Goal: Information Seeking & Learning: Compare options

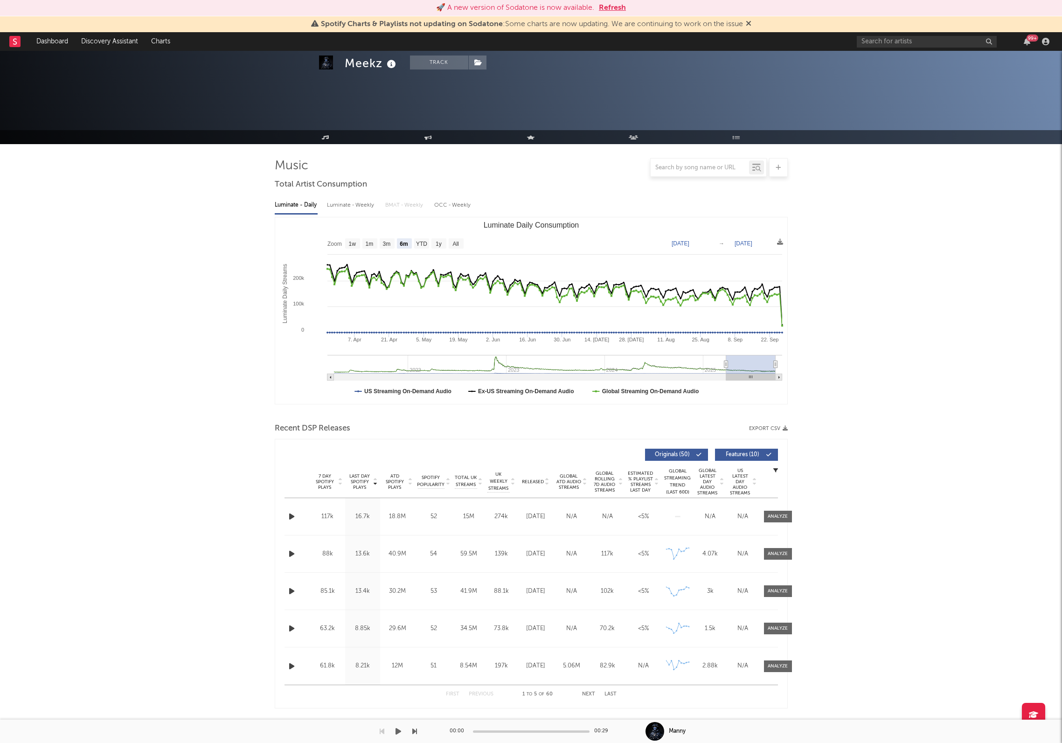
select select "6m"
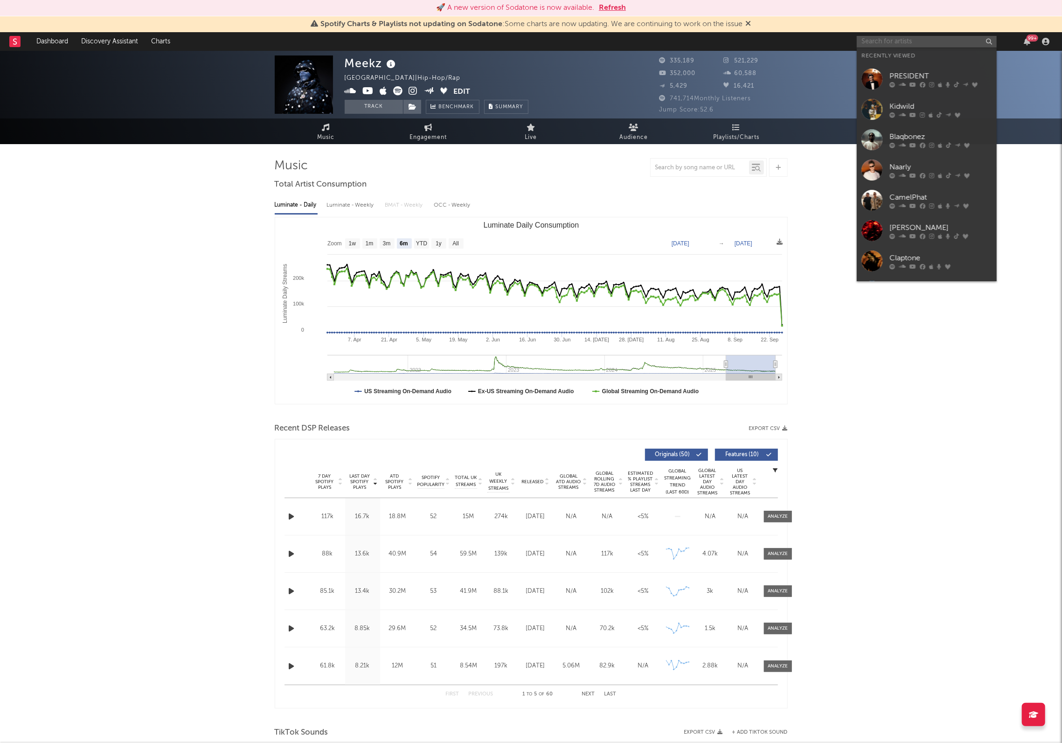
click at [882, 42] on input "text" at bounding box center [927, 42] width 140 height 12
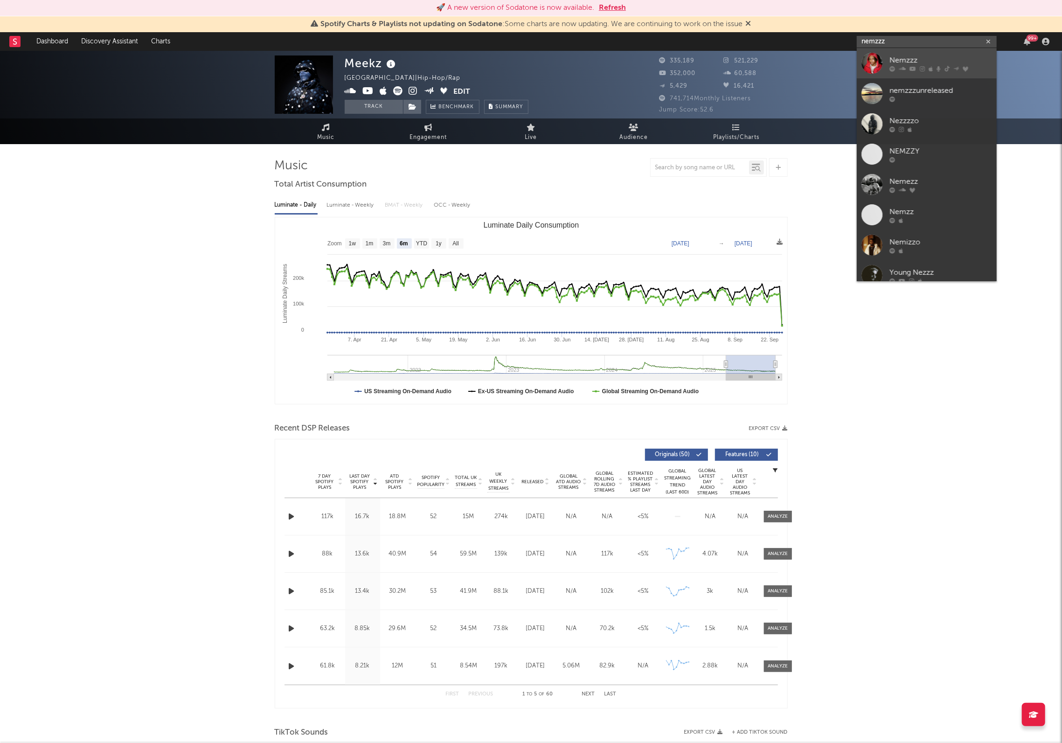
type input "nemzzz"
click at [918, 62] on div "Nemzzz" at bounding box center [941, 60] width 103 height 11
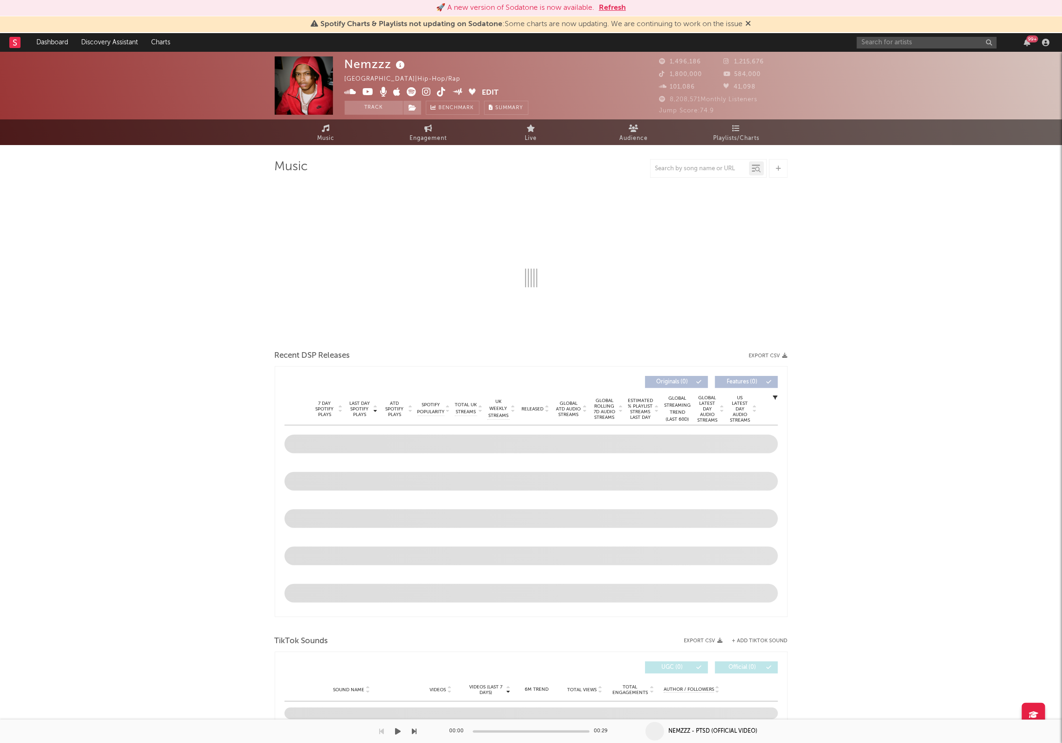
select select "6m"
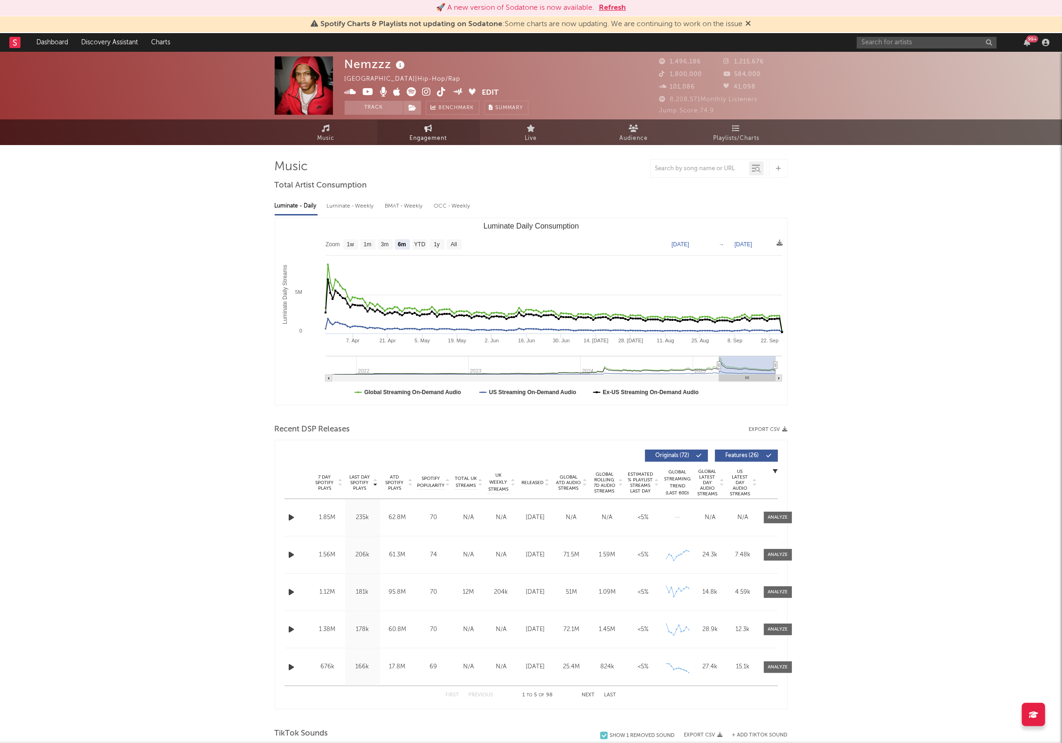
click at [435, 134] on span "Engagement" at bounding box center [428, 138] width 37 height 11
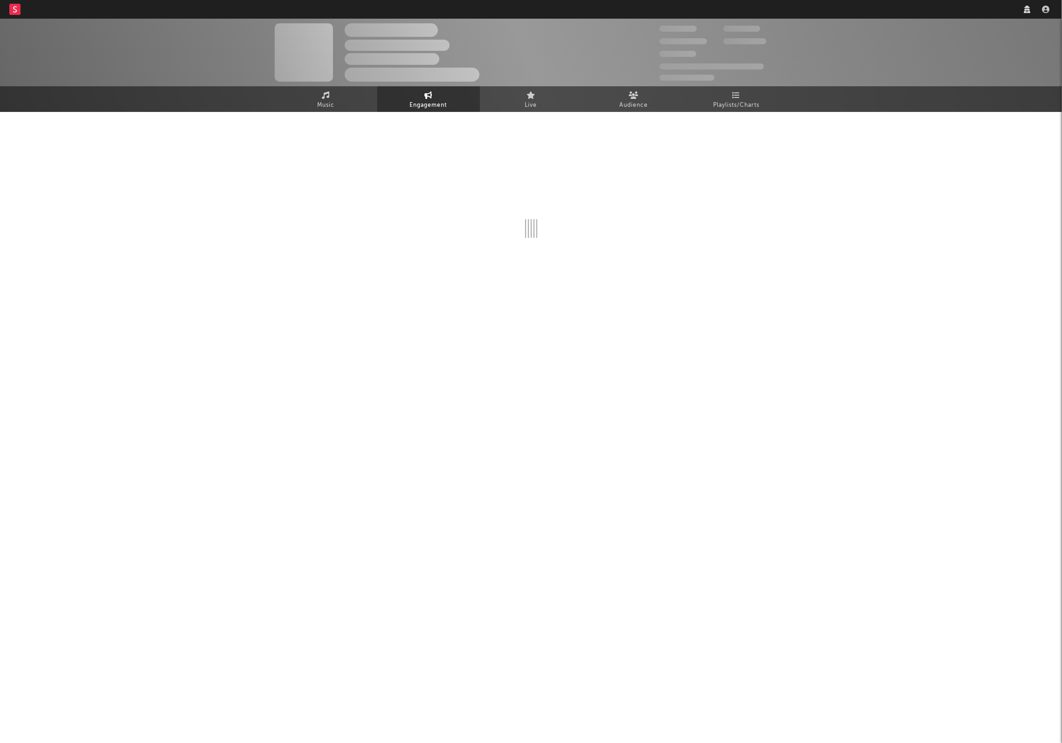
select select "1w"
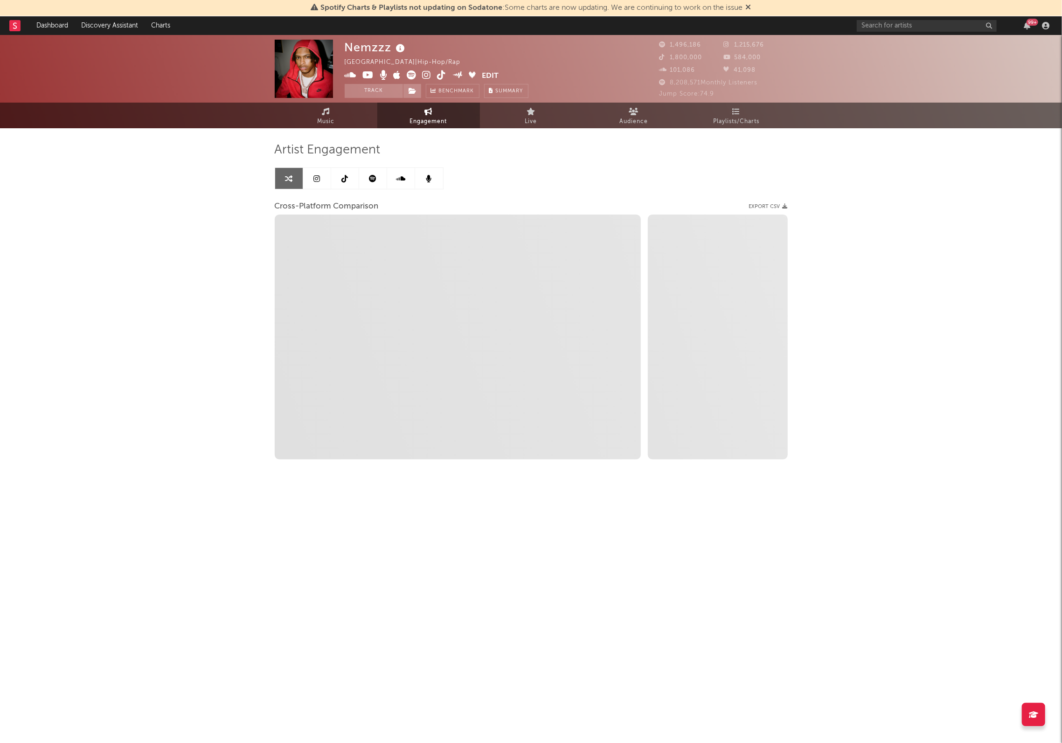
select select "1m"
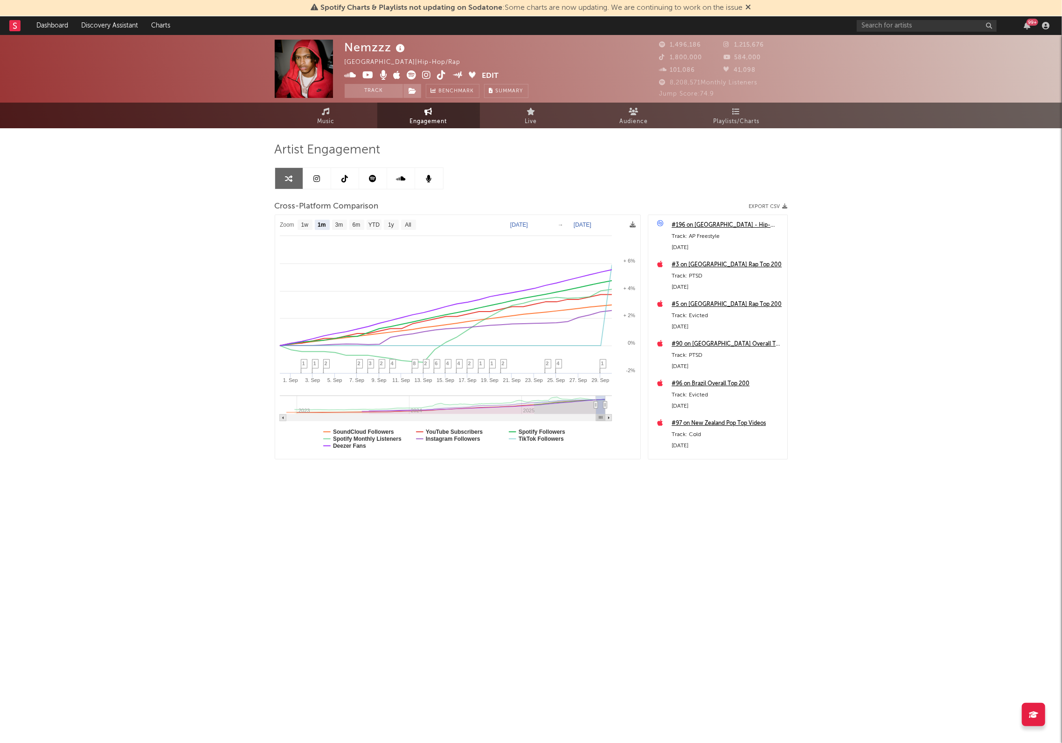
select select "1m"
click at [376, 177] on icon at bounding box center [372, 178] width 7 height 7
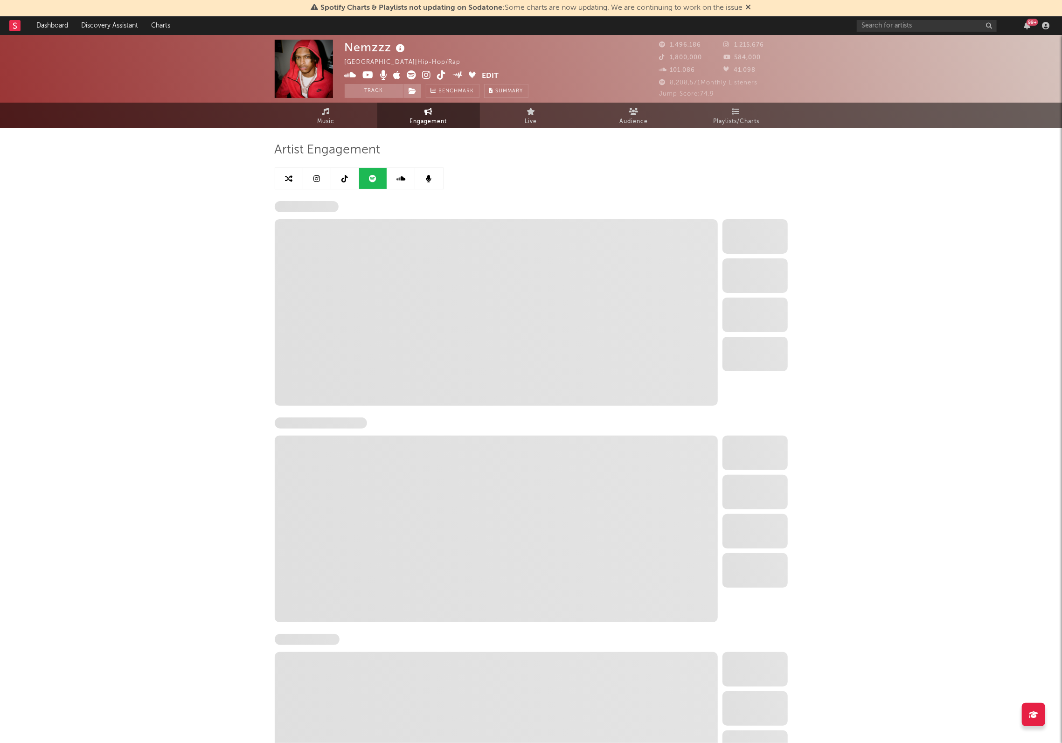
select select "6m"
select select "1w"
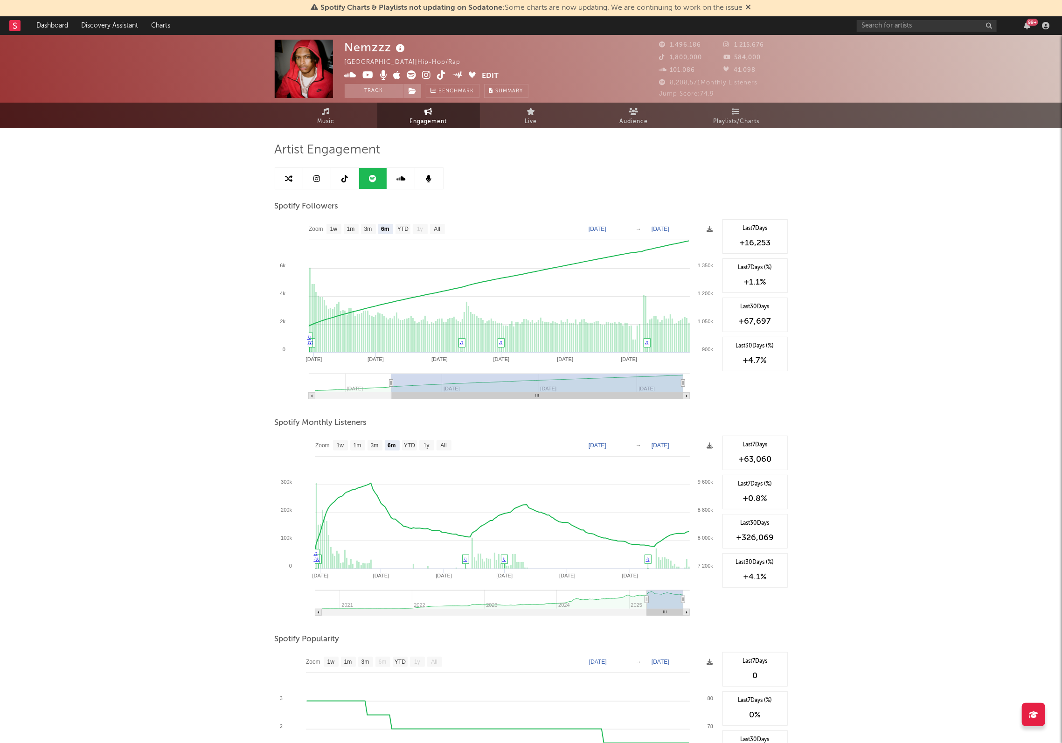
click at [601, 229] on text "[DATE]" at bounding box center [598, 229] width 18 height 7
click at [616, 229] on input "[DATE]" at bounding box center [604, 228] width 43 height 9
click at [626, 229] on input "[DATE]" at bounding box center [604, 228] width 43 height 9
click at [637, 173] on div "Artist Engagement Spotify Followers Zoom 1w 1m 3m 6m YTD 1y All [DATE] [DATE] C…" at bounding box center [531, 490] width 513 height 696
click at [606, 228] on text "[DATE]" at bounding box center [598, 229] width 18 height 7
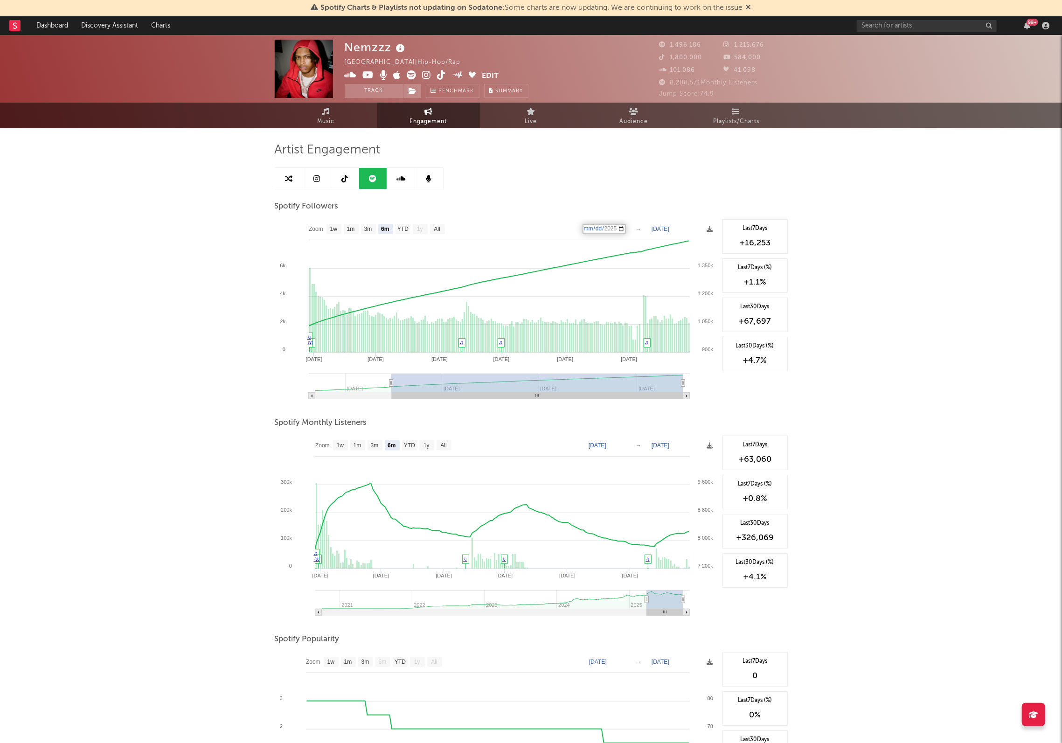
click at [626, 229] on input "[DATE]" at bounding box center [604, 228] width 43 height 9
click at [402, 225] on rect at bounding box center [403, 229] width 15 height 10
select select "YTD"
type input "[DATE]"
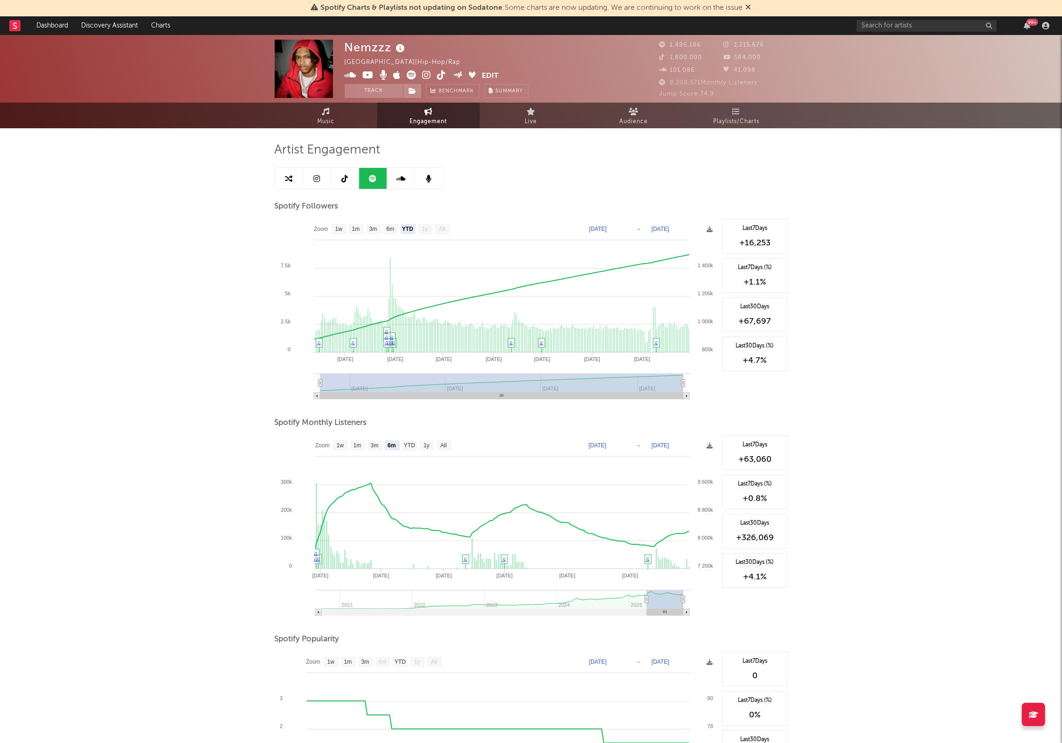
click at [403, 227] on text "YTD" at bounding box center [407, 229] width 11 height 7
select select "YTD"
click at [496, 205] on div "Spotify Followers" at bounding box center [531, 207] width 513 height 16
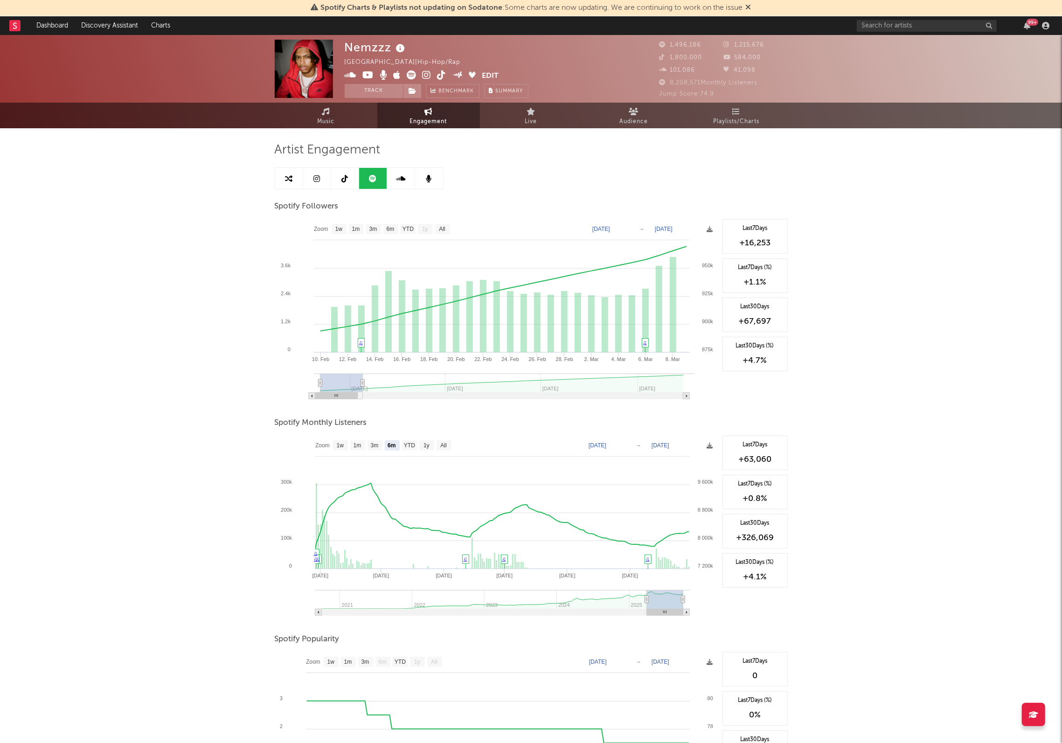
type input "[DATE]"
select select "1m"
type input "[DATE]"
select select "1m"
type input "[DATE]"
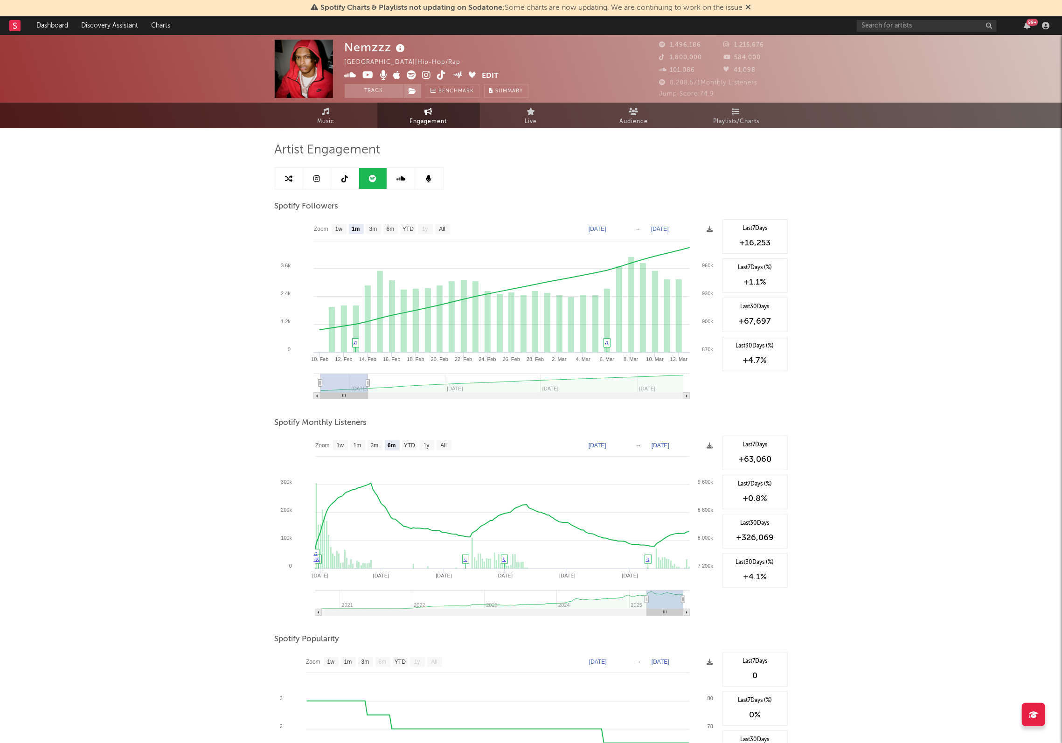
drag, startPoint x: 684, startPoint y: 384, endPoint x: 368, endPoint y: 391, distance: 316.4
click at [368, 391] on g at bounding box center [502, 387] width 376 height 26
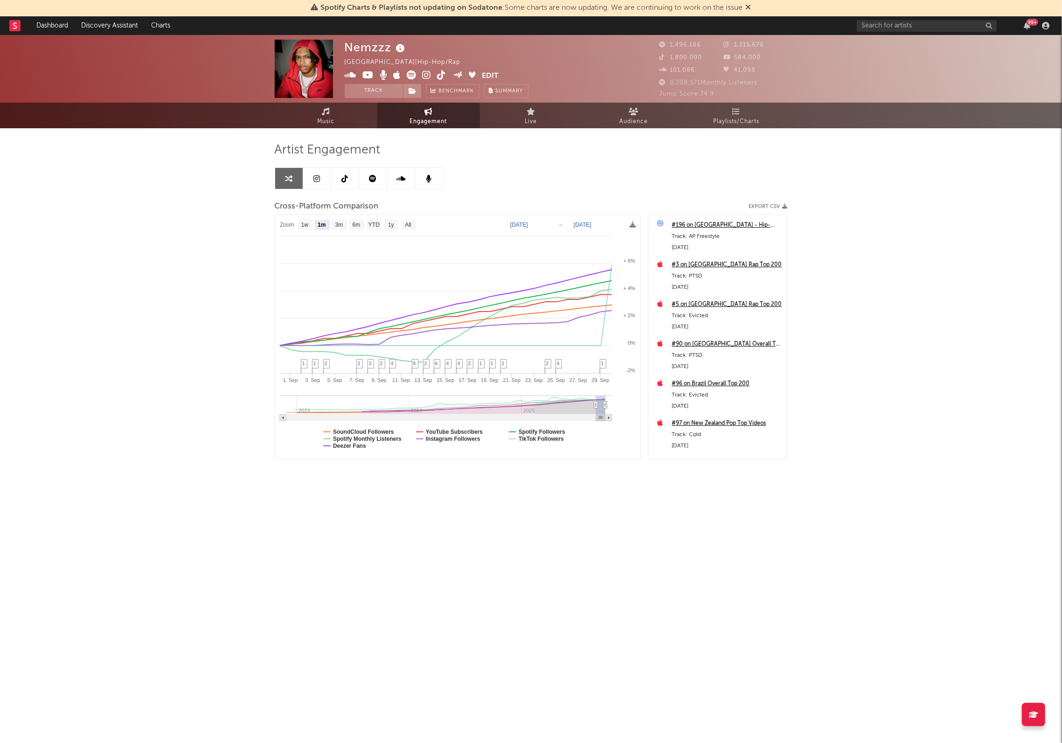
select select "1m"
select select "6m"
select select "1w"
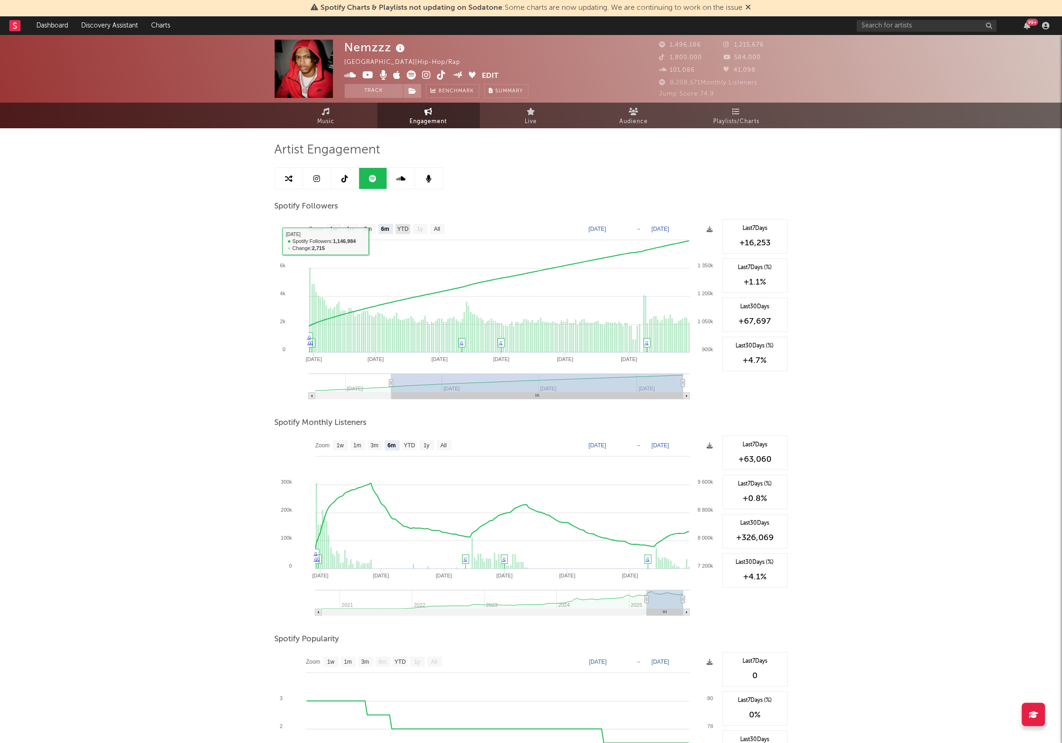
click at [404, 229] on text "YTD" at bounding box center [402, 229] width 11 height 7
select select "YTD"
type input "[DATE]"
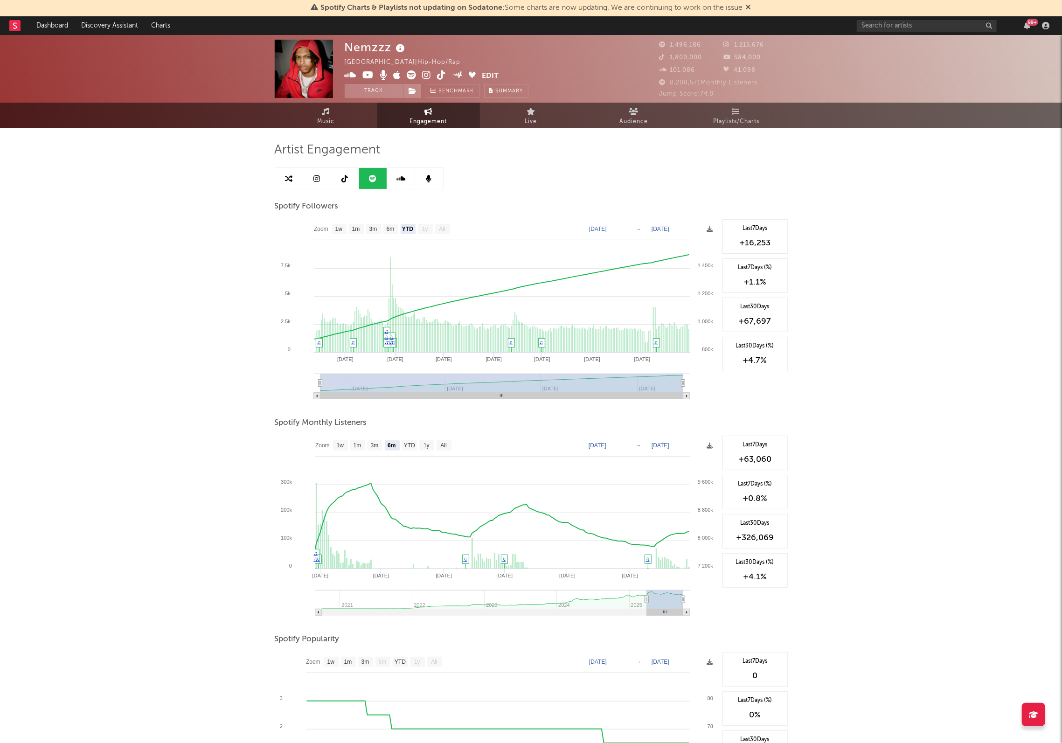
click at [355, 177] on link at bounding box center [345, 178] width 28 height 21
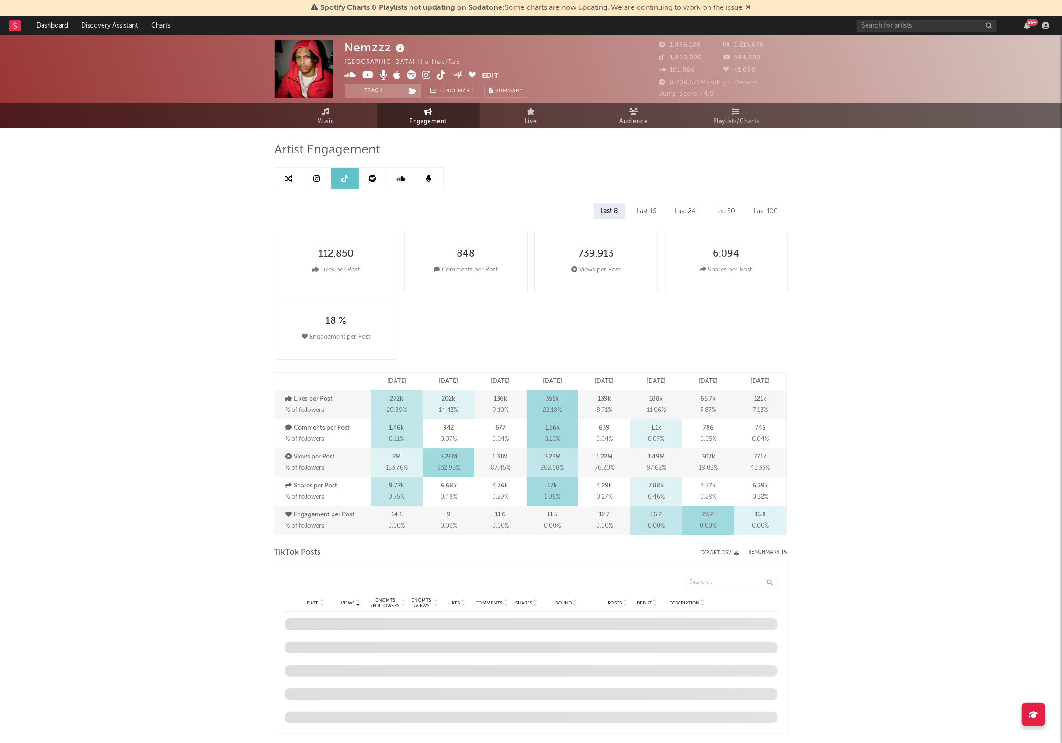
select select "6m"
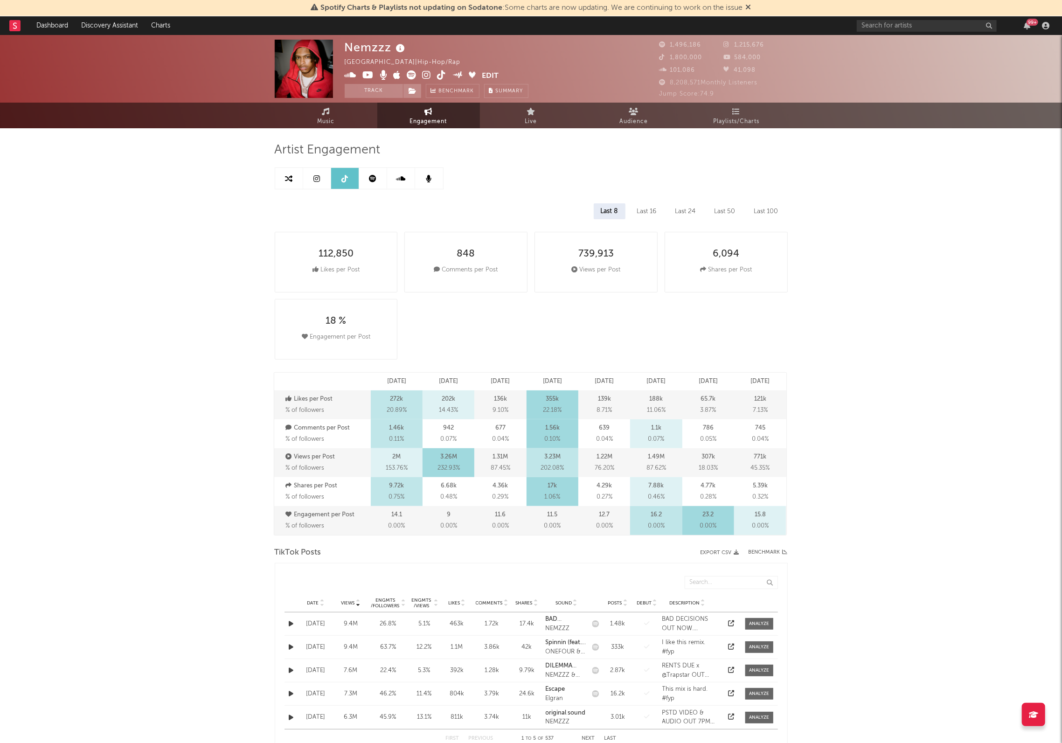
click at [404, 177] on icon at bounding box center [400, 178] width 9 height 7
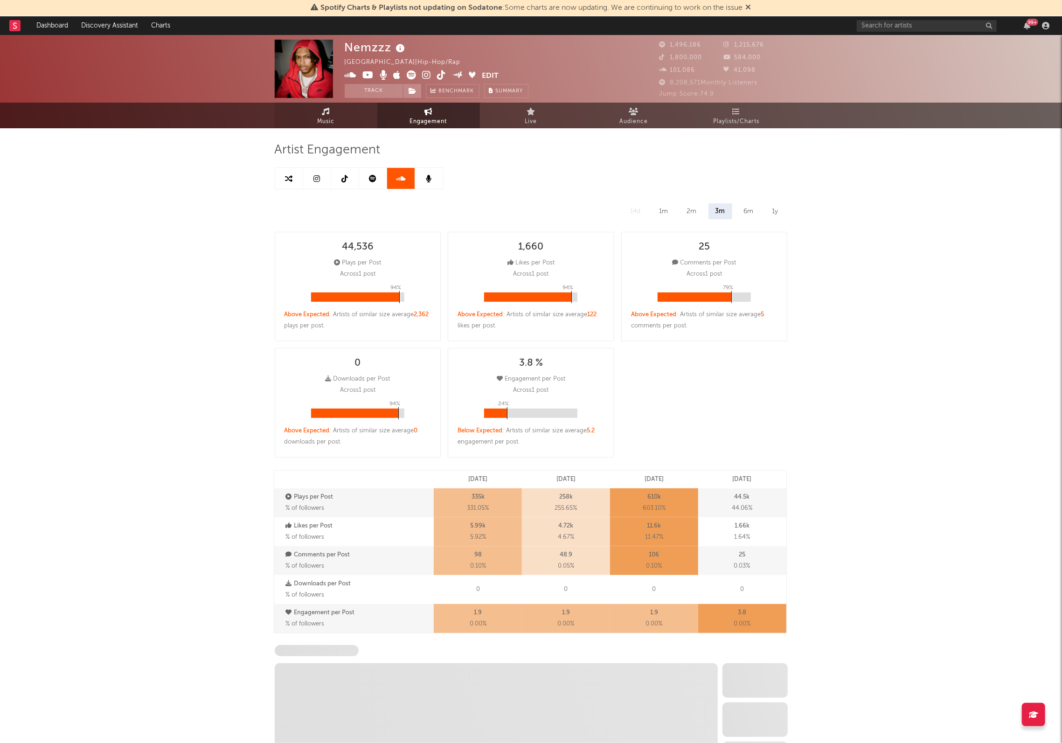
click at [332, 118] on span "Music" at bounding box center [325, 121] width 17 height 11
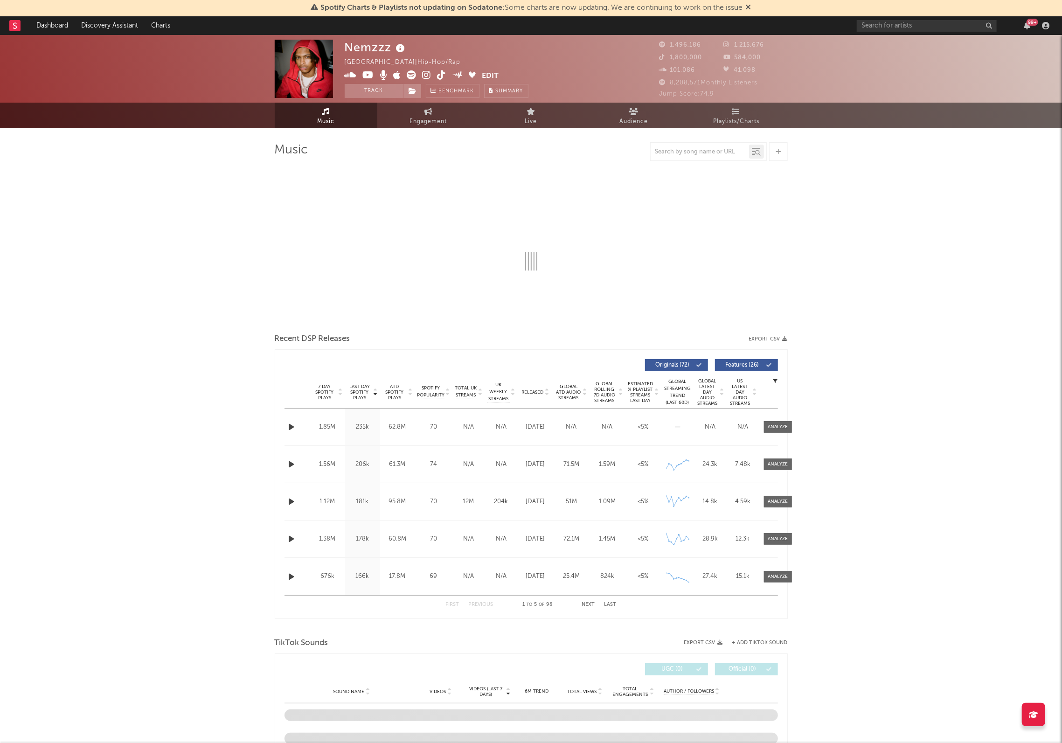
select select "6m"
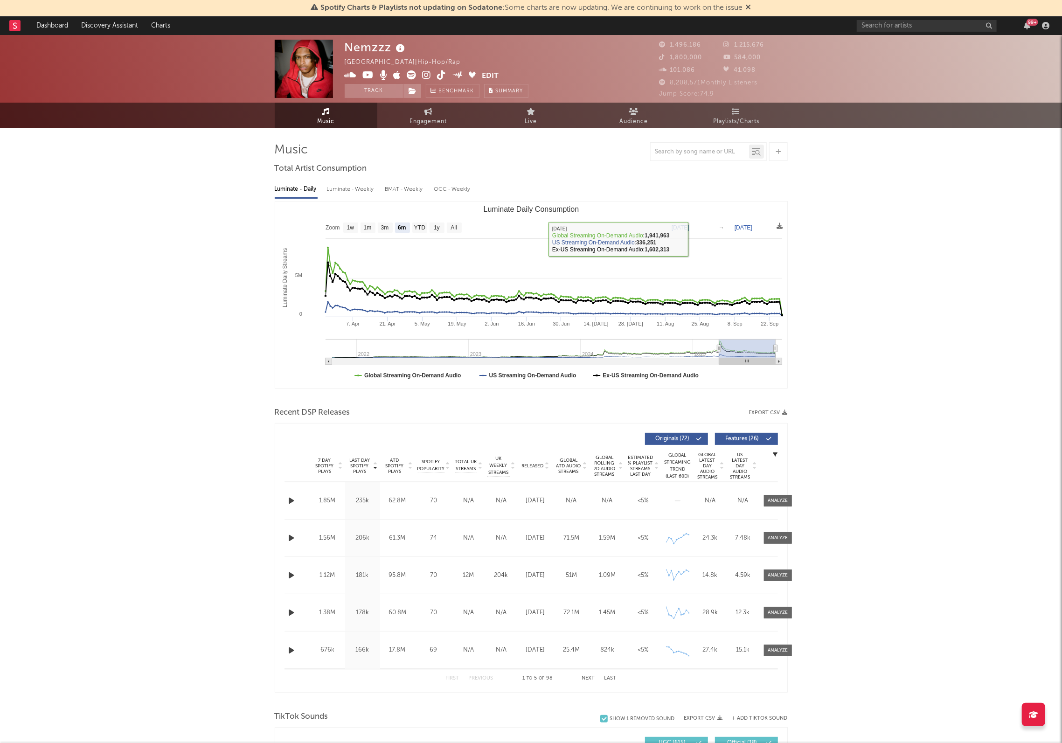
click at [689, 227] on text "[DATE]" at bounding box center [681, 227] width 18 height 7
click at [709, 228] on input "[DATE]" at bounding box center [687, 227] width 43 height 9
type input "[DATE]"
click at [752, 227] on text "[DATE]" at bounding box center [744, 227] width 18 height 7
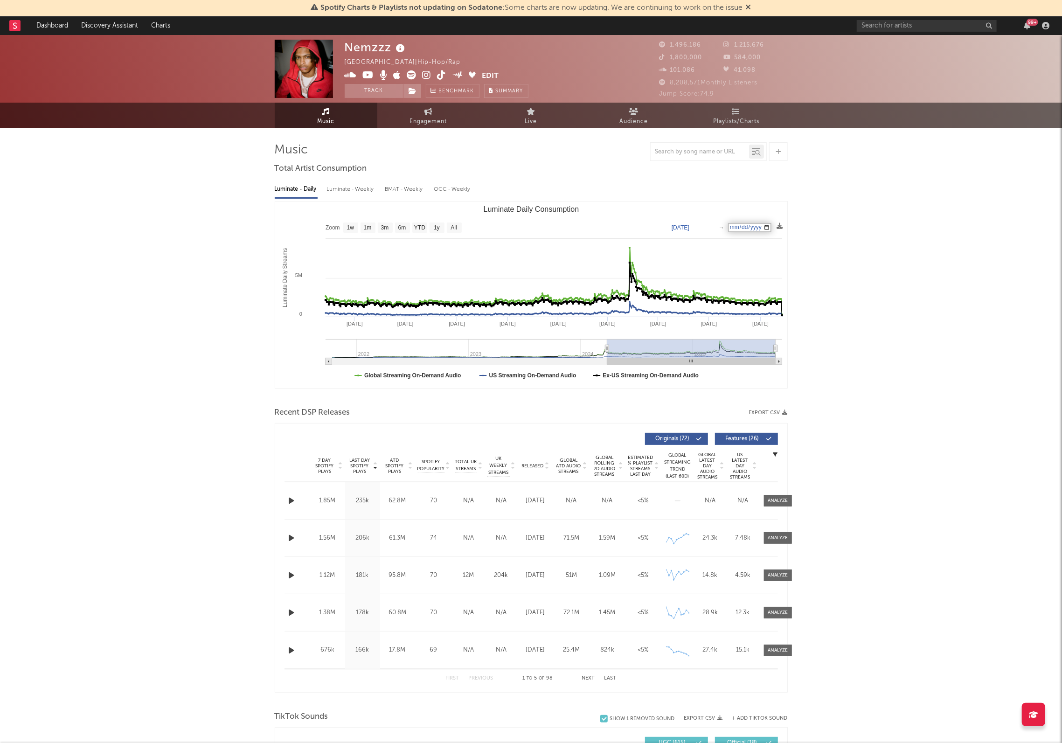
click at [772, 228] on input "[DATE]" at bounding box center [749, 227] width 43 height 9
type input "[DATE]"
click at [871, 340] on div "Nemzzz [GEOGRAPHIC_DATA] | Hip-Hop/Rap Edit Track Benchmark Summary 1,496,186 1…" at bounding box center [531, 739] width 1062 height 1409
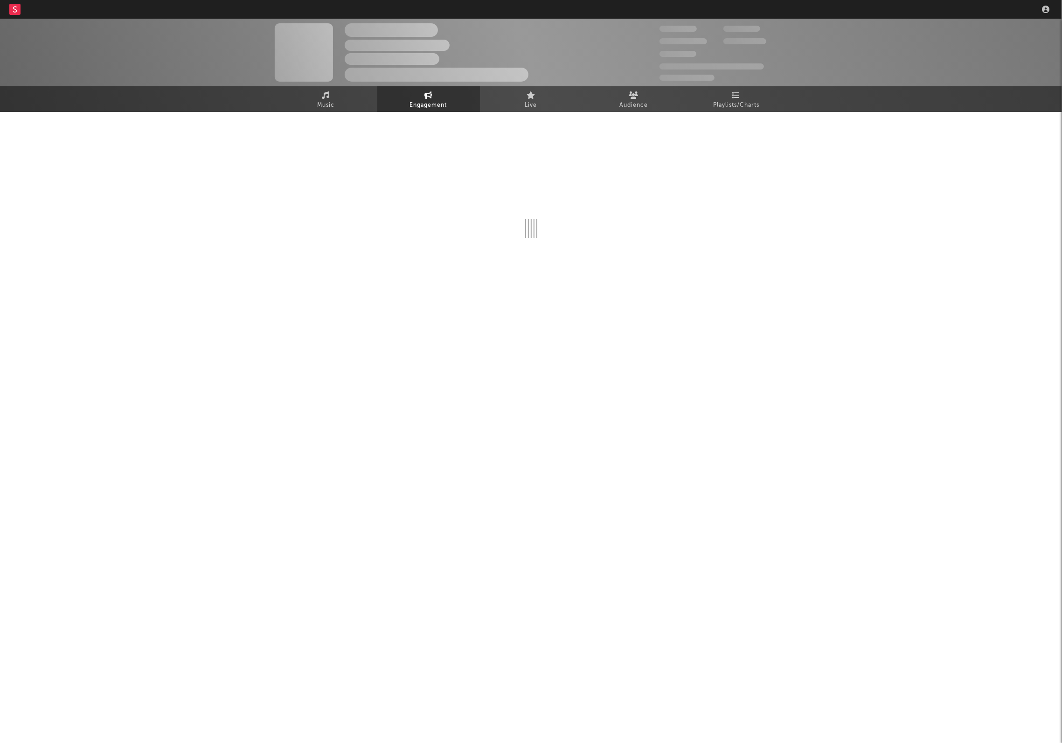
select select "6m"
select select "1w"
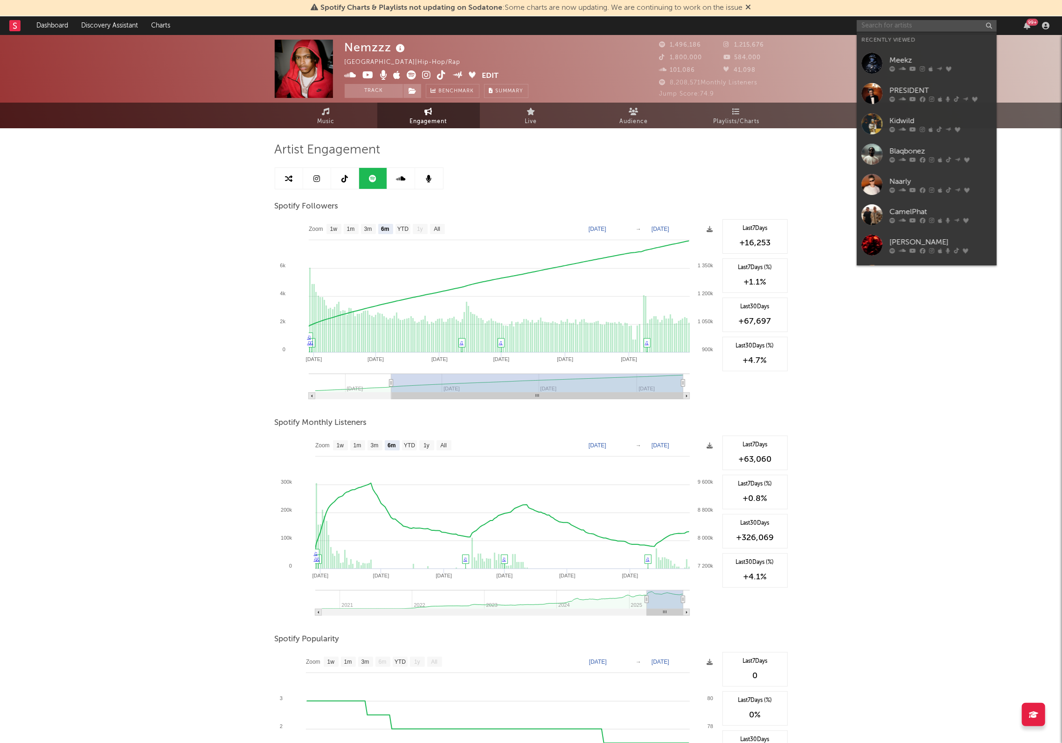
click at [913, 28] on input "text" at bounding box center [927, 26] width 140 height 12
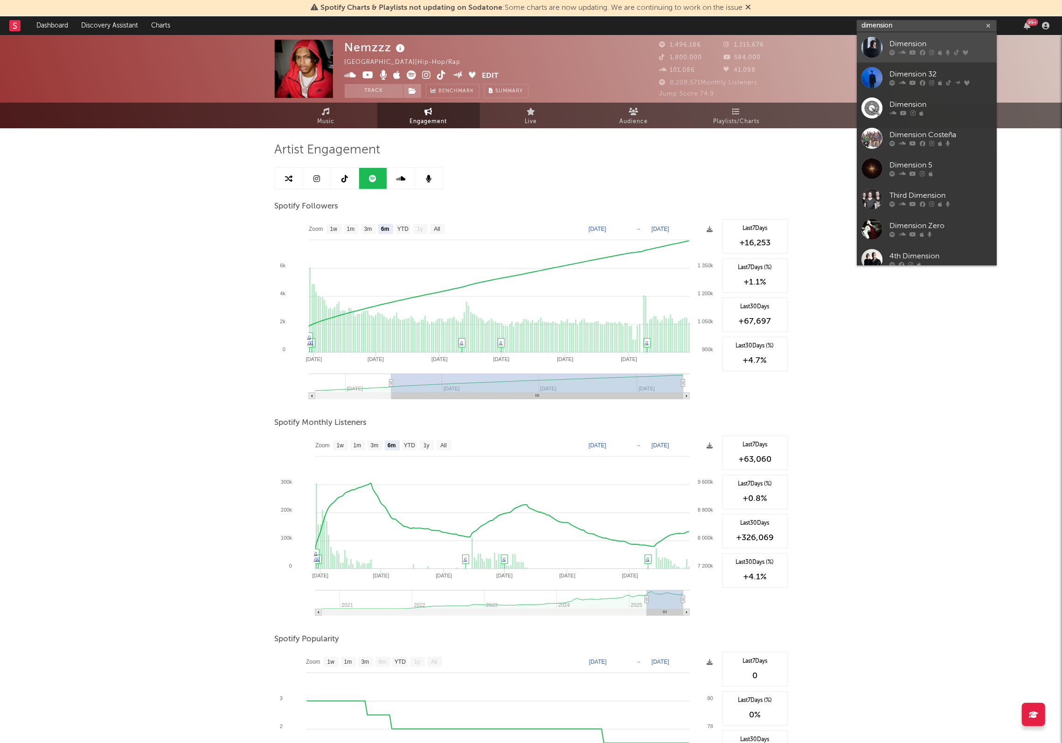
type input "dimension"
click at [919, 53] on div at bounding box center [941, 53] width 103 height 6
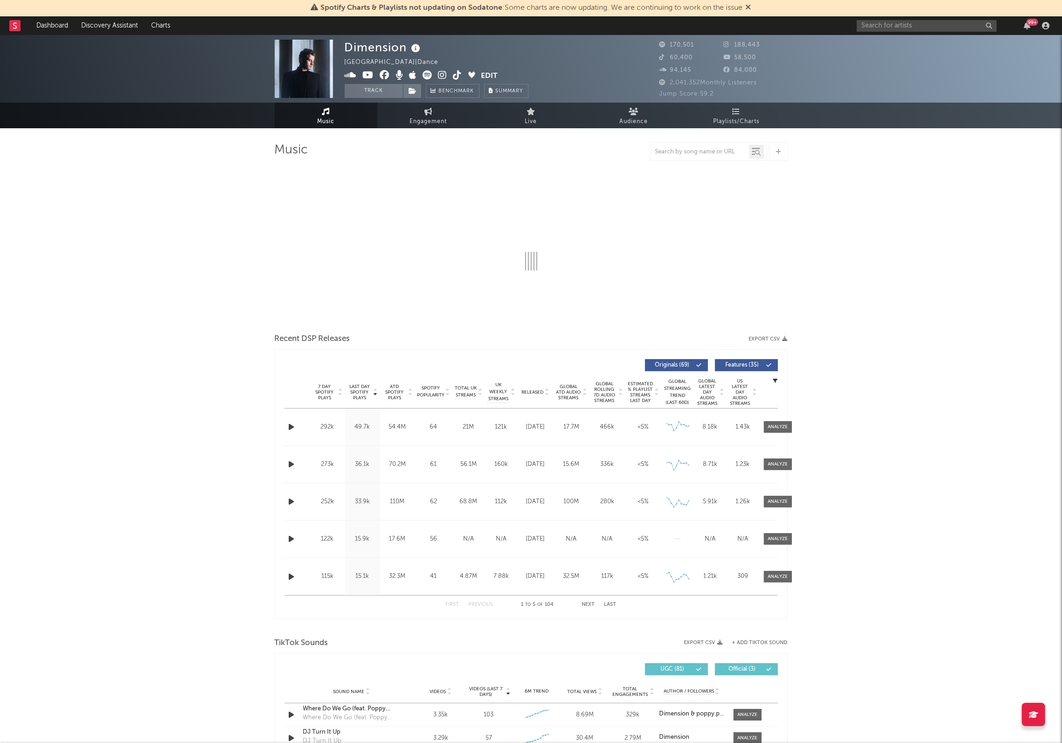
select select "6m"
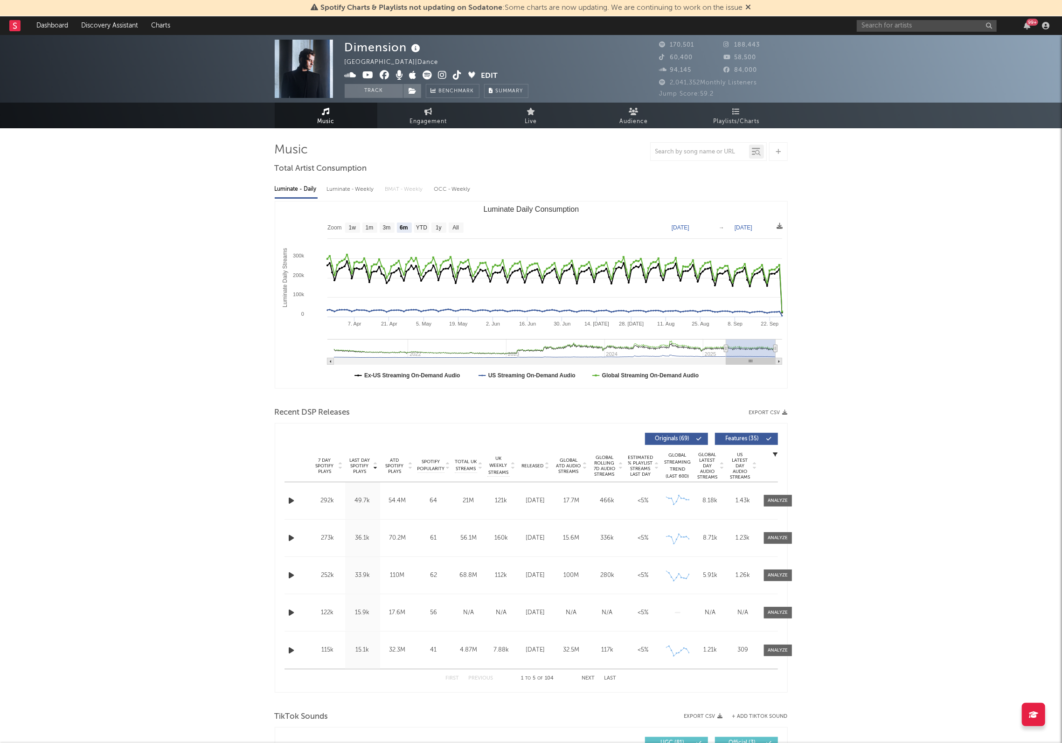
select select "6m"
click at [434, 113] on link "Engagement" at bounding box center [428, 116] width 103 height 26
select select "1w"
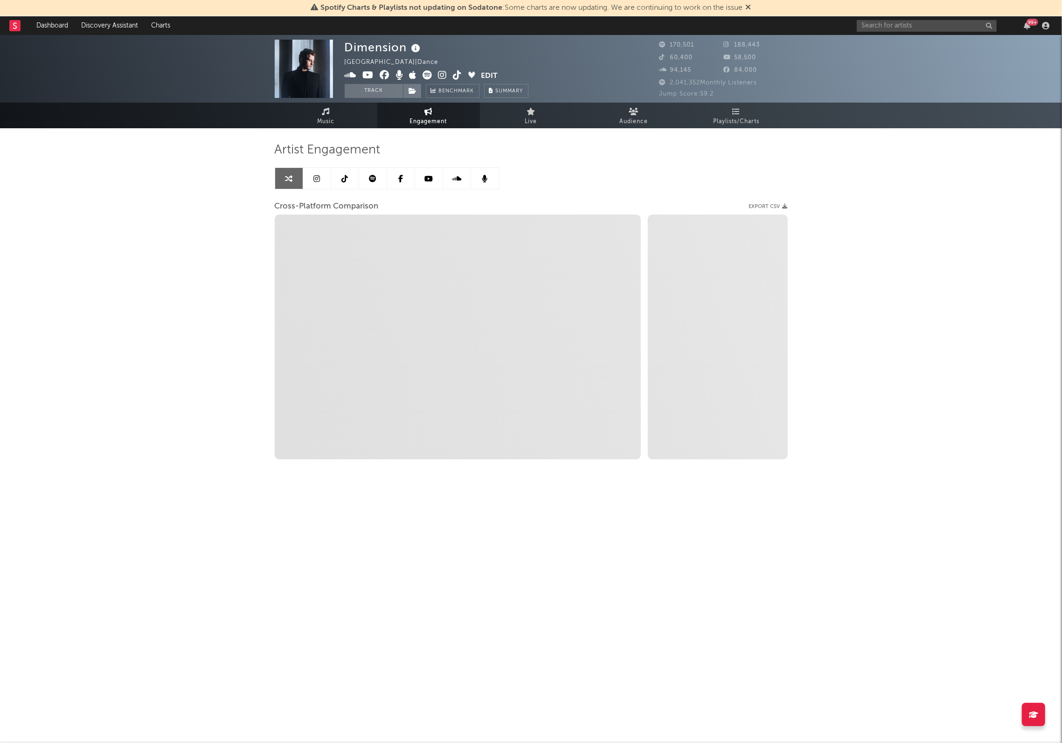
click at [356, 179] on link at bounding box center [345, 178] width 28 height 21
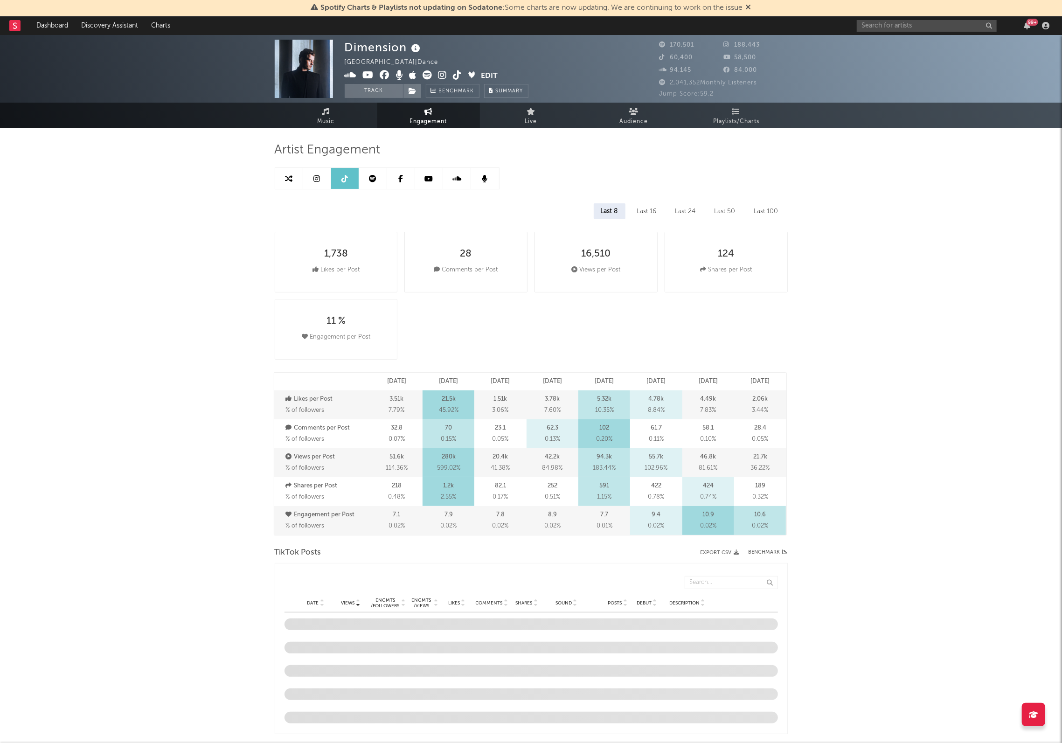
click at [377, 179] on link at bounding box center [373, 178] width 28 height 21
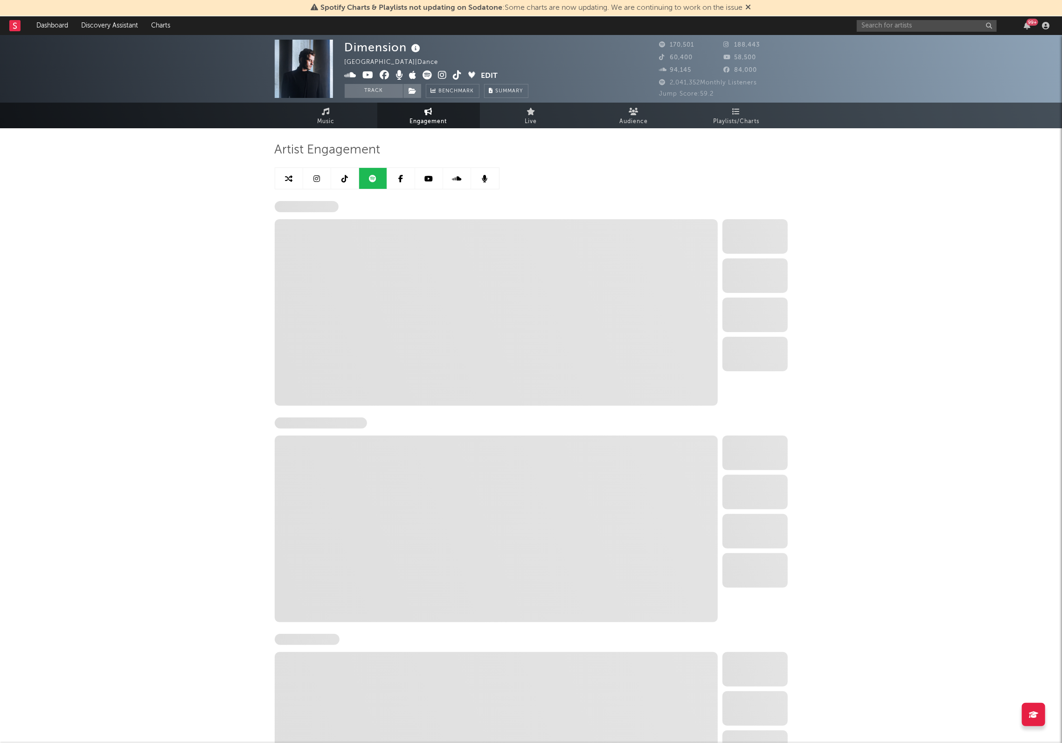
select select "6m"
select select "1w"
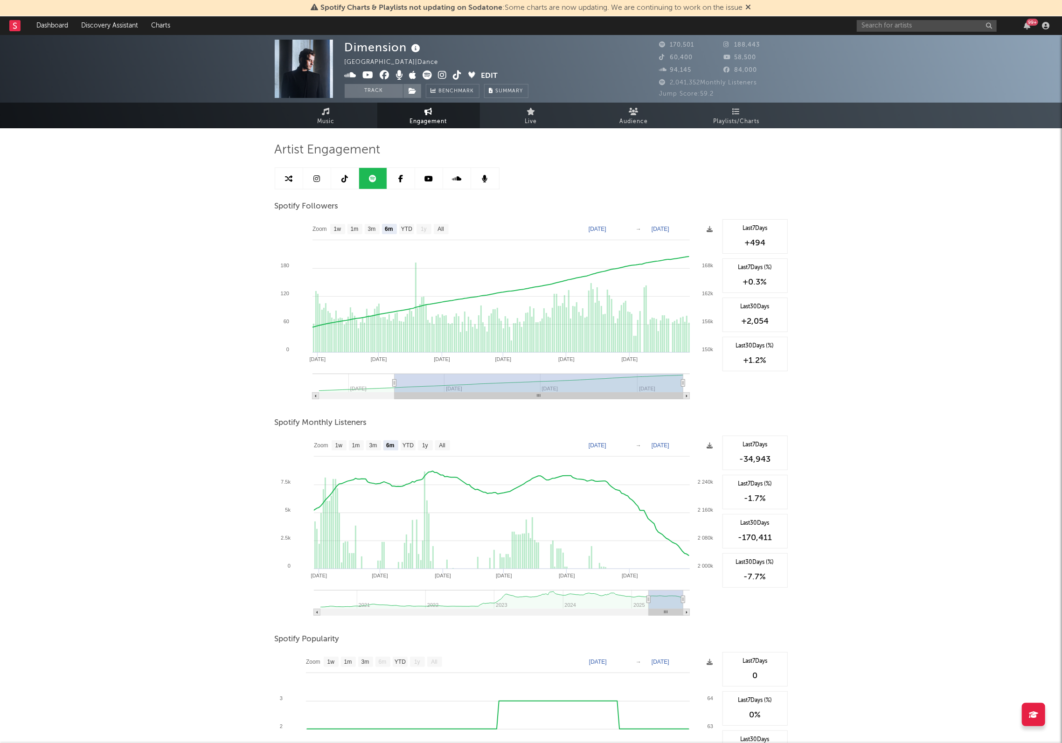
scroll to position [161, 0]
